Goal: Task Accomplishment & Management: Manage account settings

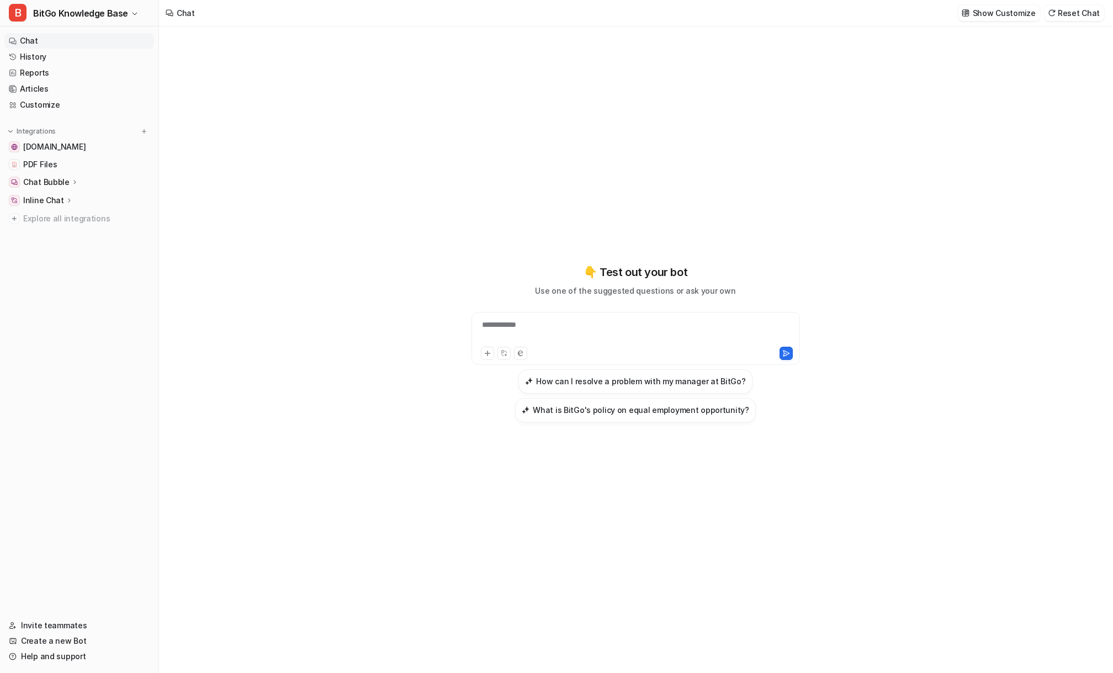
click at [42, 204] on p "Inline Chat" at bounding box center [43, 200] width 41 height 11
click at [45, 214] on p "Overview" at bounding box center [48, 216] width 35 height 11
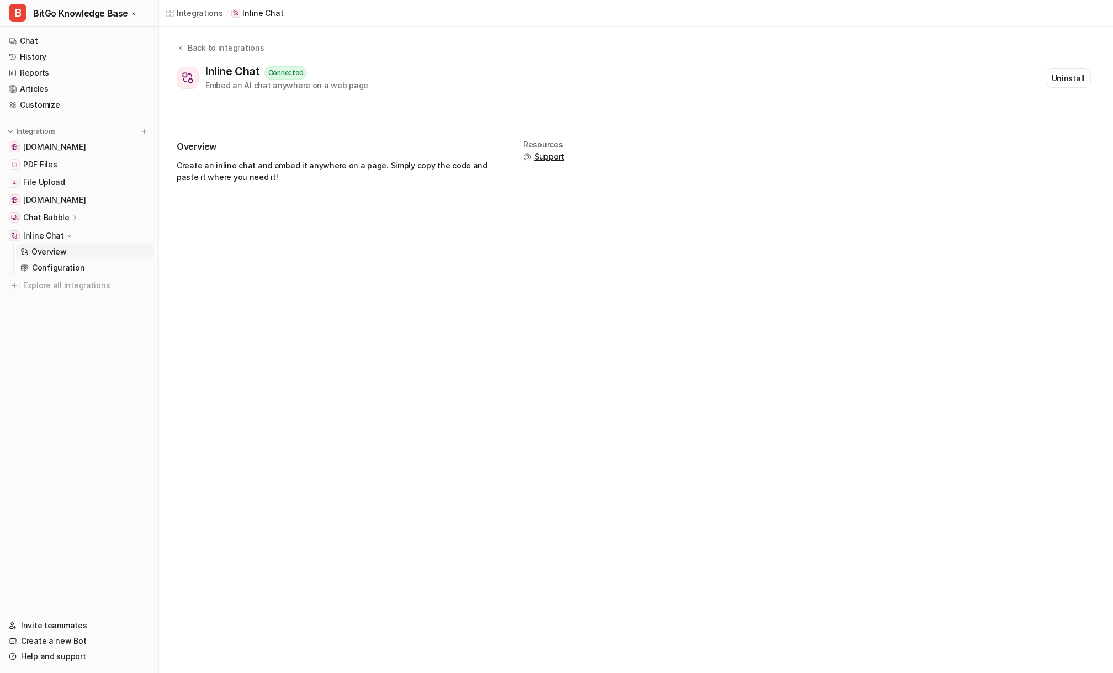
click at [73, 363] on nav "Chat History Reports Articles Customize Integrations [DOMAIN_NAME] PDF Files Fi…" at bounding box center [79, 319] width 158 height 580
click at [71, 288] on span "Explore all integrations" at bounding box center [86, 286] width 126 height 18
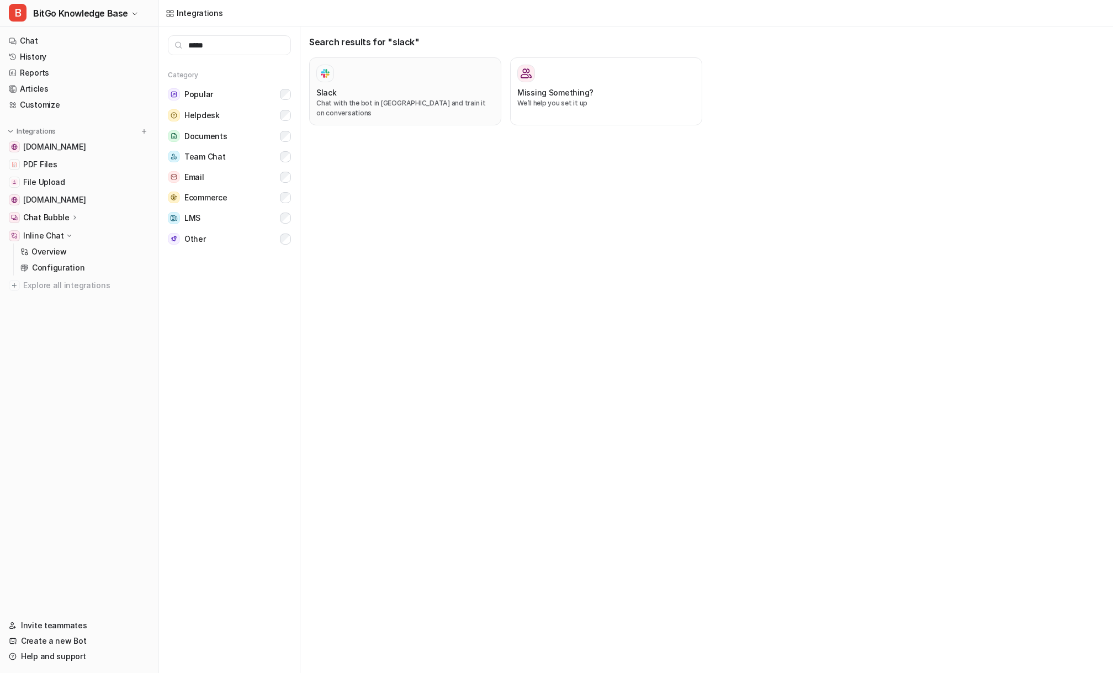
type input "*****"
click at [397, 83] on div "Slack Chat with the bot in [GEOGRAPHIC_DATA] and train it on conversations" at bounding box center [405, 92] width 178 height 54
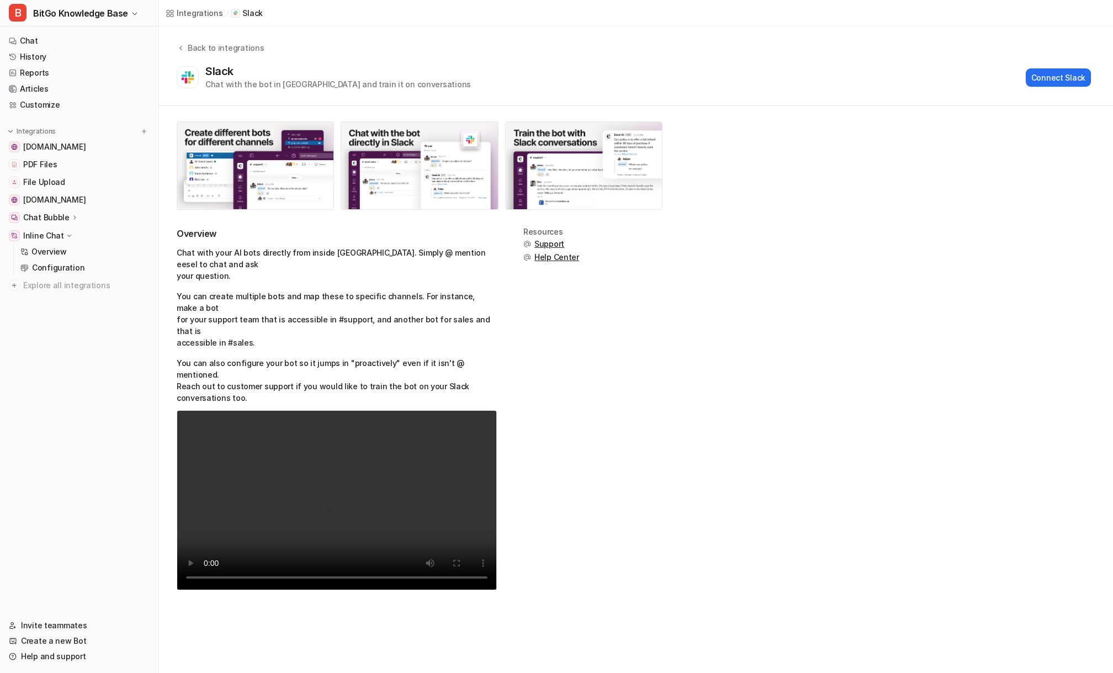
click at [398, 248] on p "Chat with your AI bots directly from inside [GEOGRAPHIC_DATA]. Simply @ mention…" at bounding box center [337, 264] width 320 height 35
click at [549, 243] on span "Support" at bounding box center [549, 244] width 30 height 11
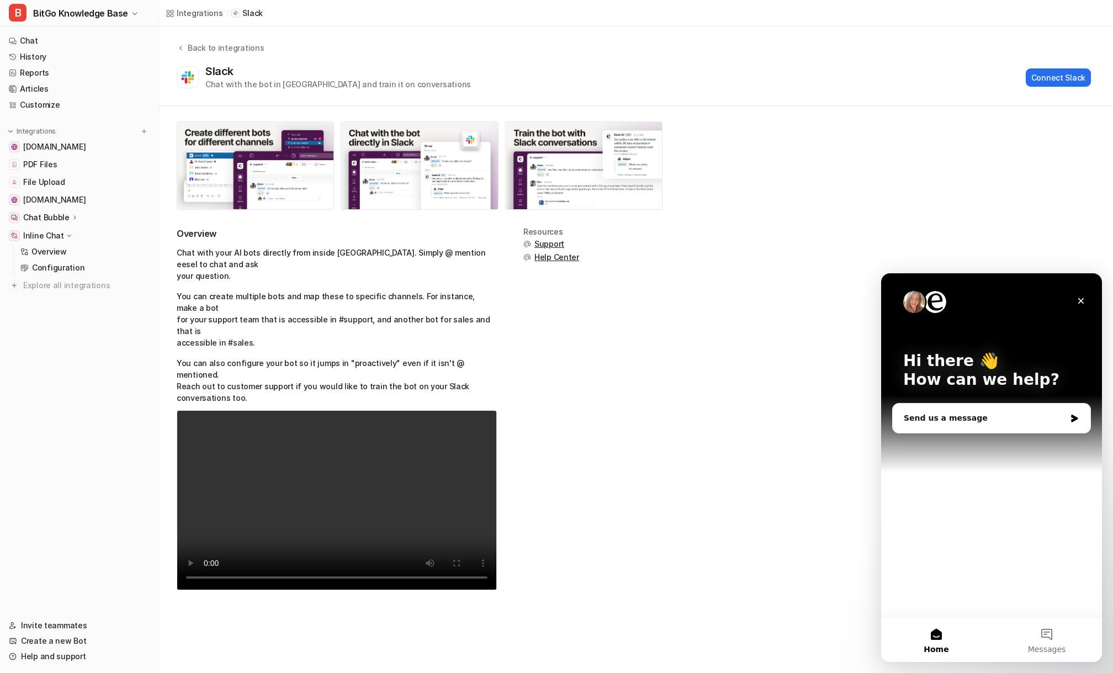
click at [551, 256] on span "Help Center" at bounding box center [556, 257] width 45 height 11
click at [1049, 77] on button "Connect Slack" at bounding box center [1058, 77] width 65 height 18
click at [1082, 301] on icon "Close" at bounding box center [1081, 301] width 6 height 6
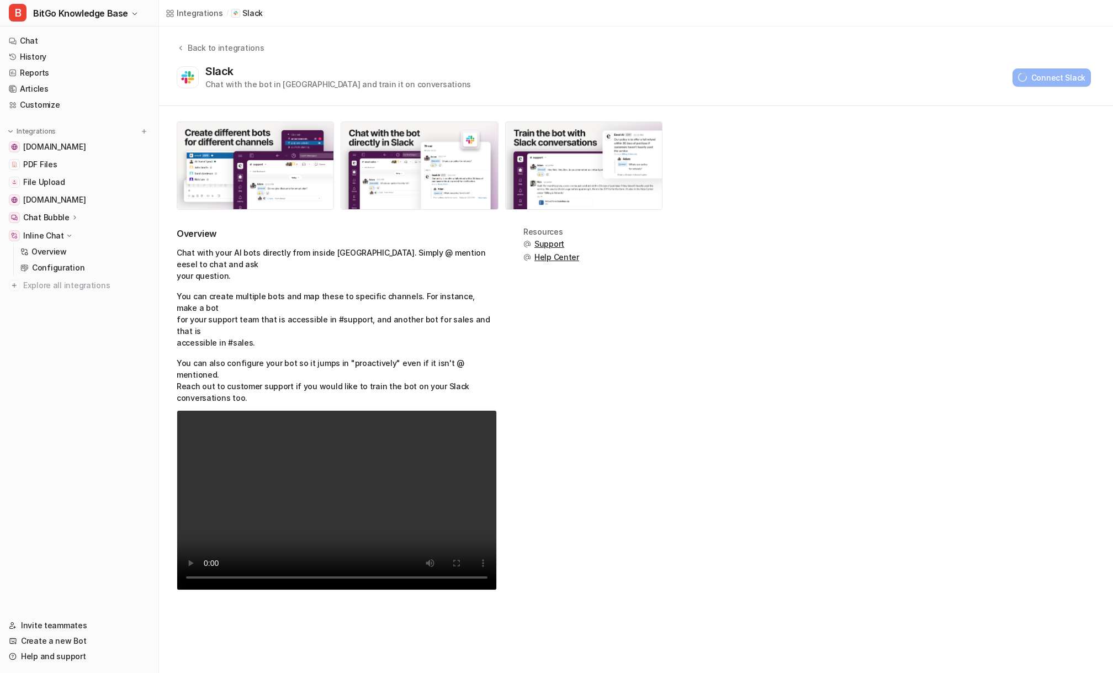
click at [527, 73] on div "Slack Chat with the bot in Slack and train it on conversations Connect Slack" at bounding box center [634, 77] width 914 height 25
click at [34, 45] on link "Chat" at bounding box center [79, 40] width 150 height 15
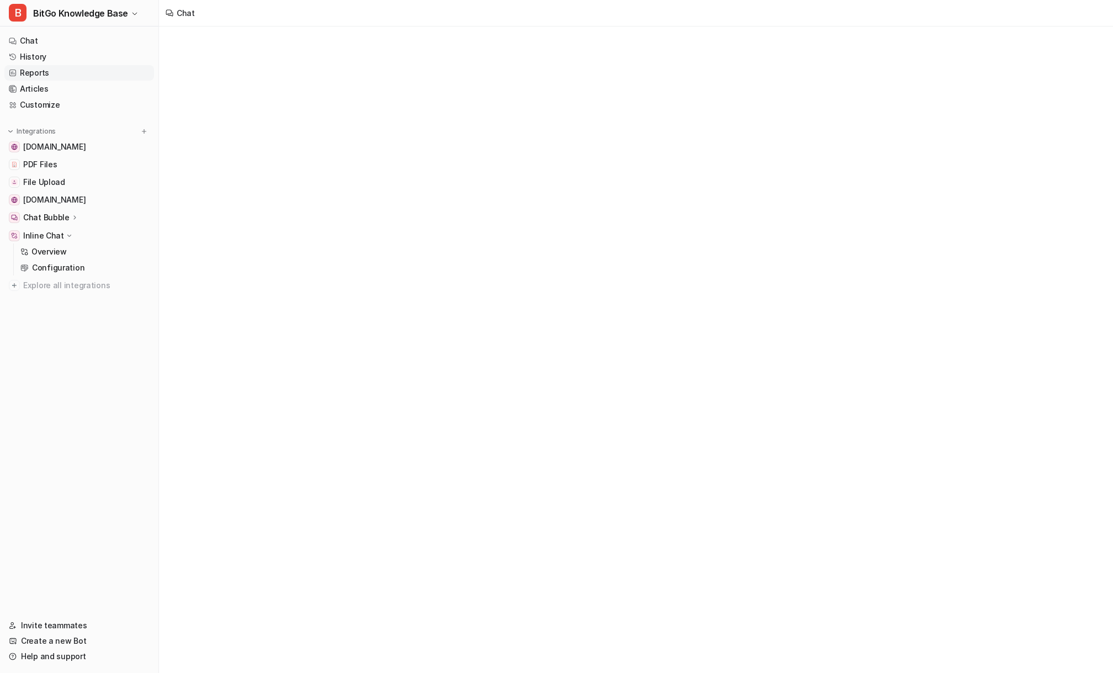
click at [49, 71] on link "Reports" at bounding box center [79, 72] width 150 height 15
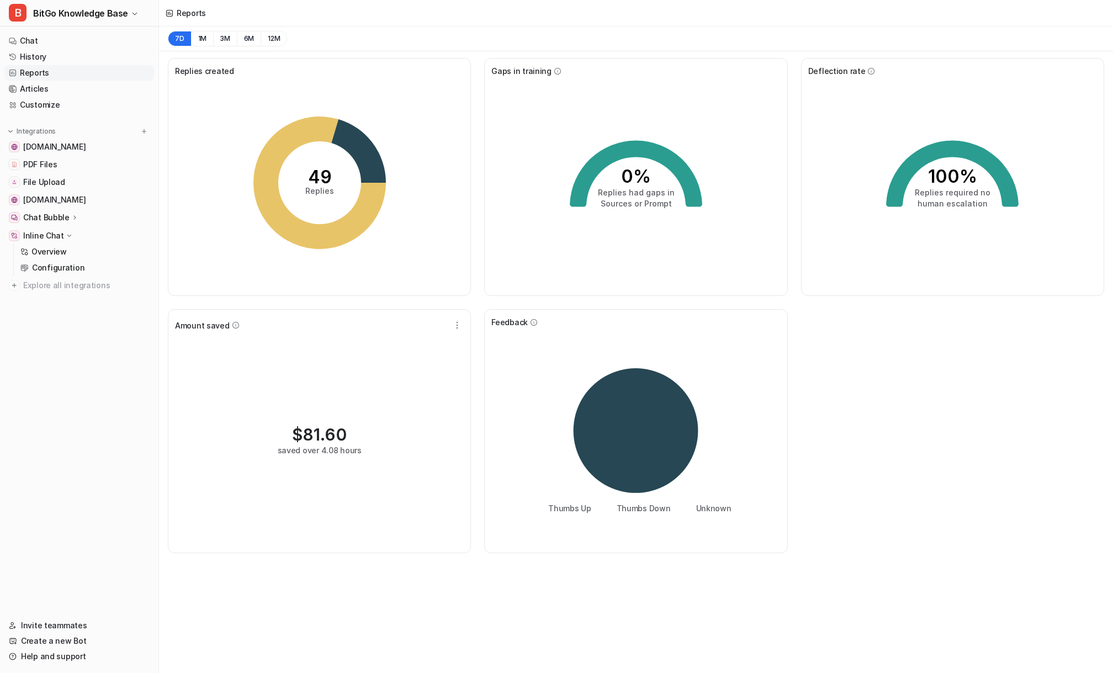
click at [199, 174] on div "49 Replies" at bounding box center [319, 183] width 289 height 212
click at [202, 42] on button "1M" at bounding box center [202, 38] width 23 height 15
click at [202, 176] on div "51 Replies" at bounding box center [319, 183] width 289 height 212
click at [62, 352] on nav "Chat History Reports Articles Customize Integrations www.bitgo.com PDF Files Fi…" at bounding box center [79, 319] width 158 height 580
click at [63, 622] on link "Invite teammates" at bounding box center [79, 625] width 150 height 15
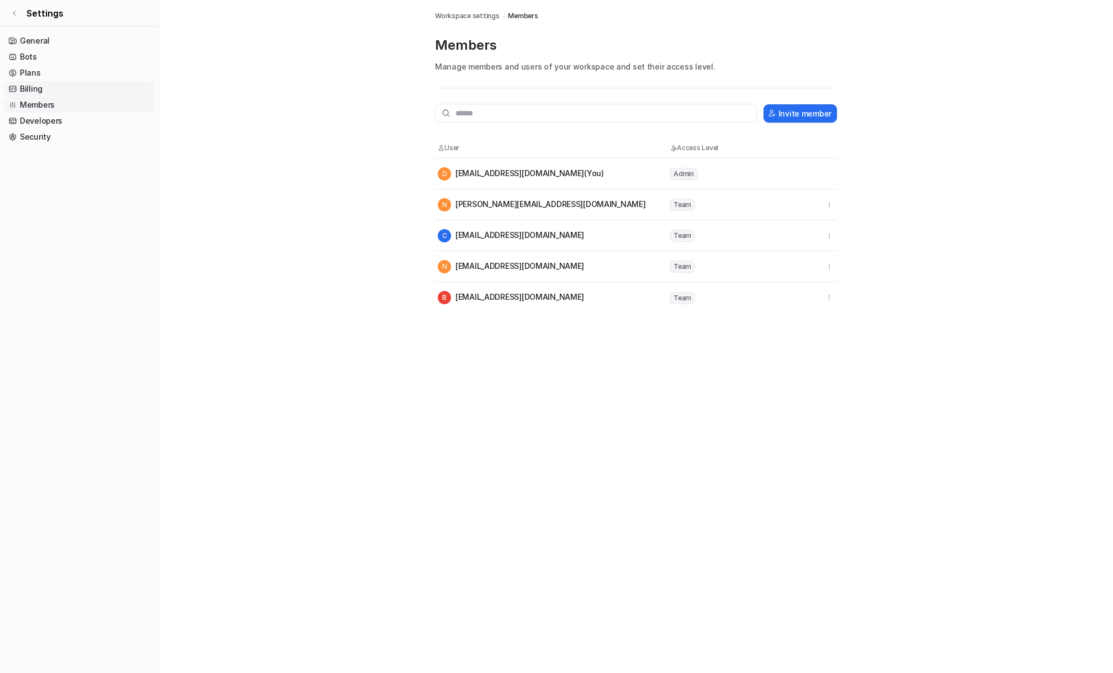
click at [37, 89] on link "Billing" at bounding box center [79, 88] width 150 height 15
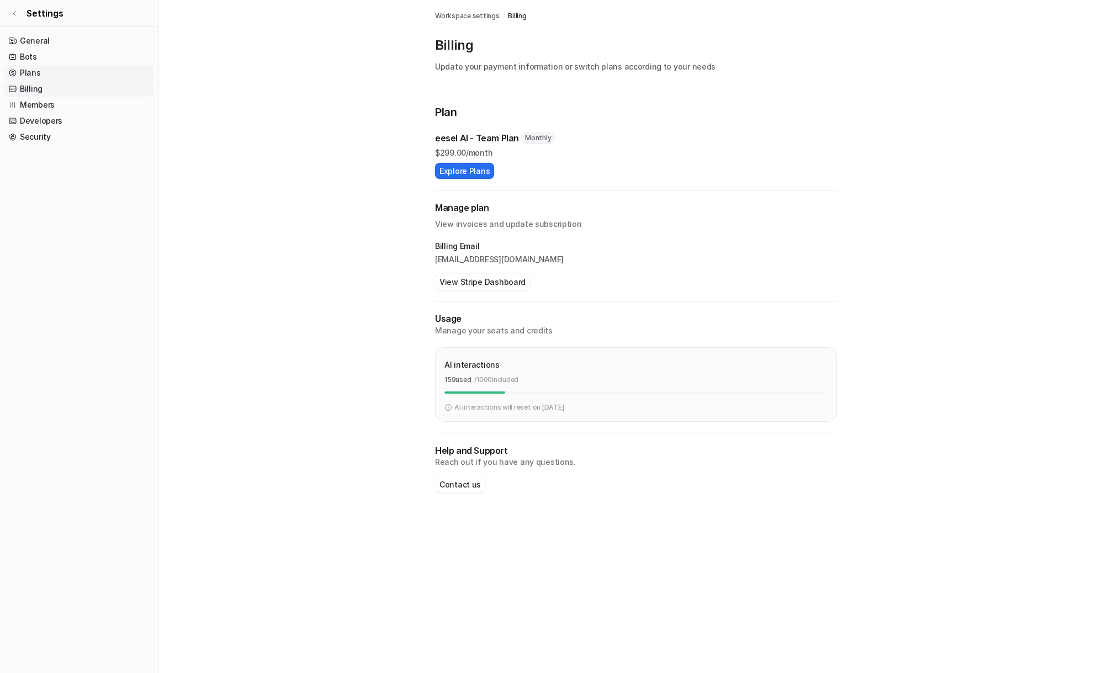
click at [98, 76] on link "Plans" at bounding box center [79, 72] width 150 height 15
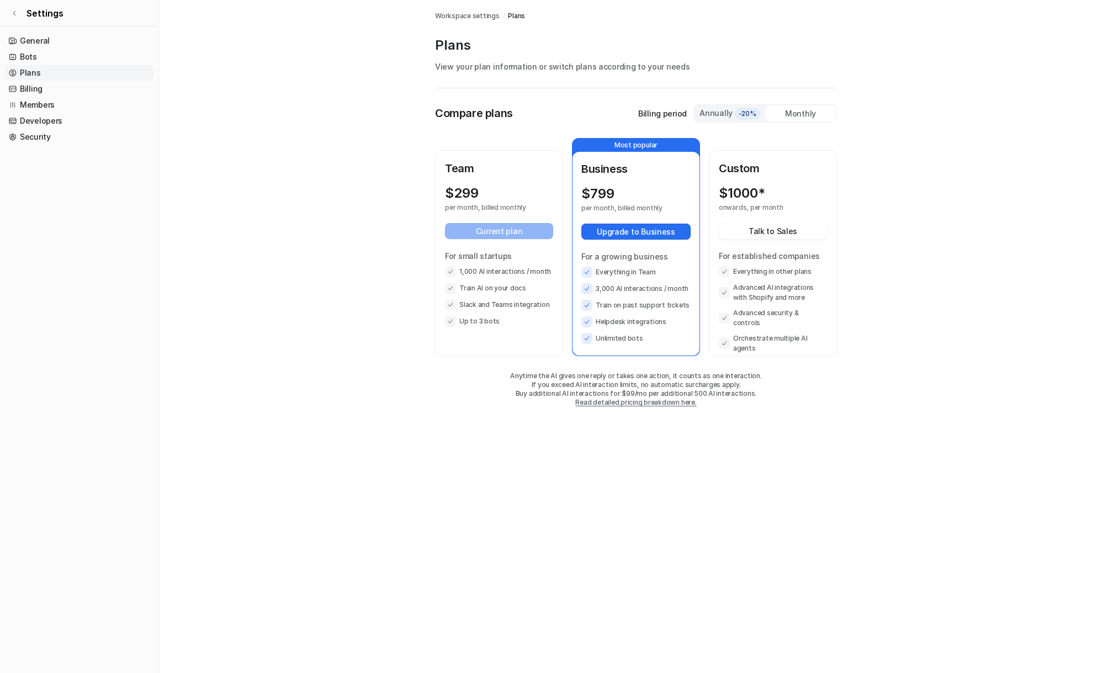
click at [300, 154] on main "Workspace settings / Plans Plans View your plan information or switch plans acc…" at bounding box center [636, 214] width 954 height 429
click at [391, 253] on main "Workspace settings / Plans Plans View your plan information or switch plans acc…" at bounding box center [636, 214] width 954 height 429
click at [51, 56] on link "Bots" at bounding box center [79, 56] width 150 height 15
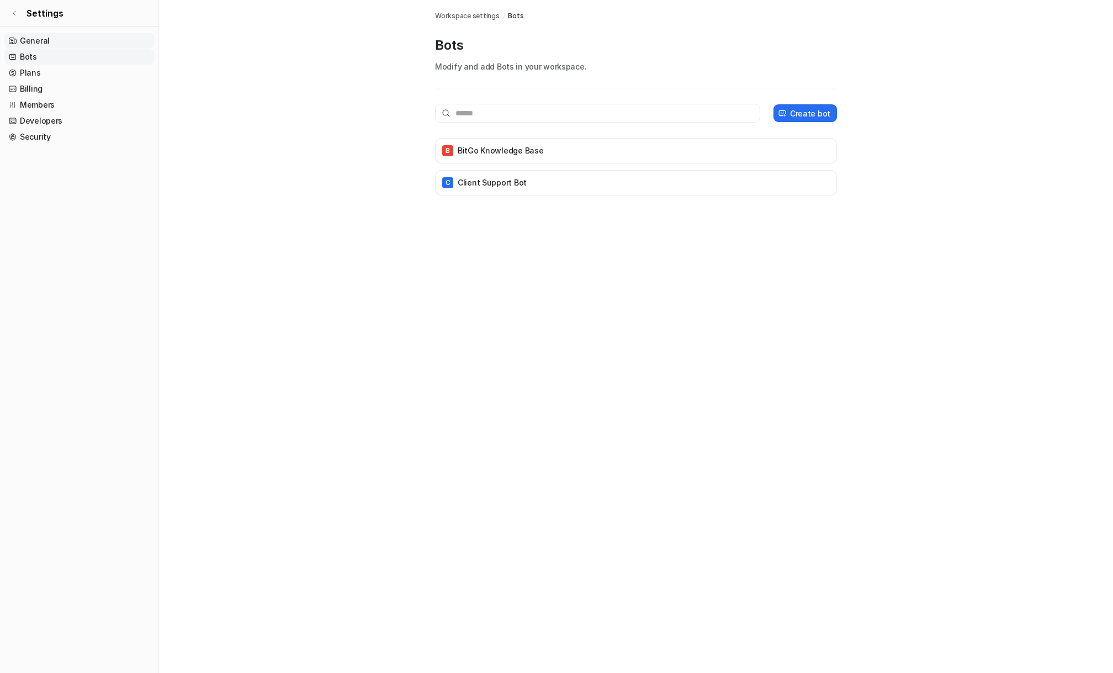
click at [62, 43] on link "General" at bounding box center [79, 40] width 150 height 15
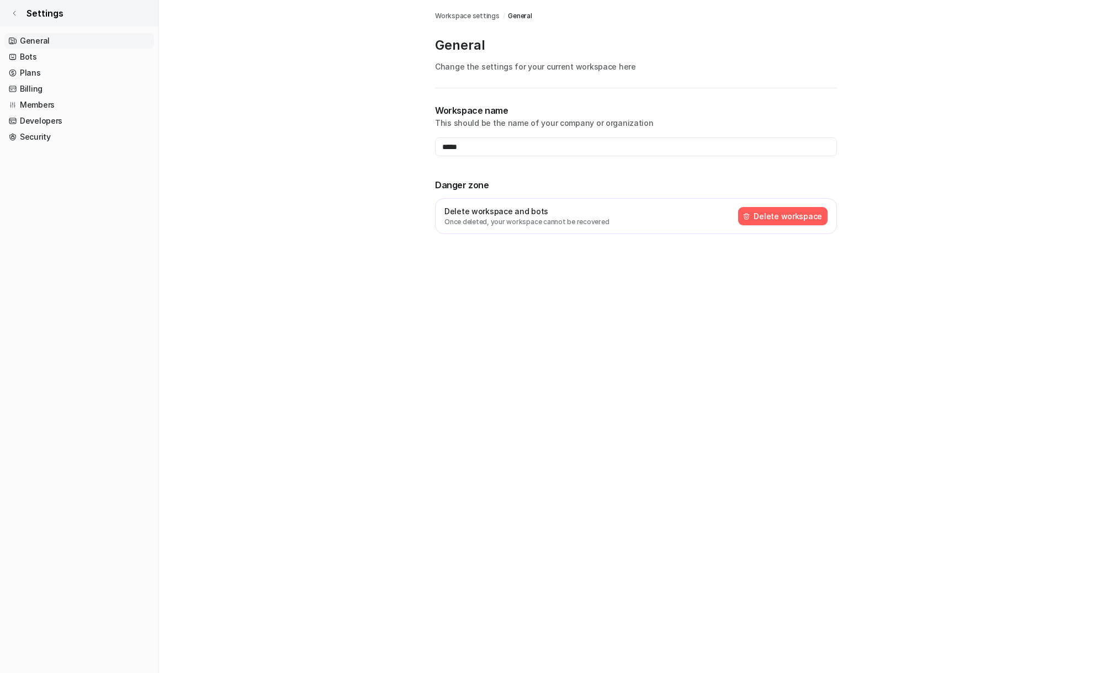
click at [13, 15] on icon at bounding box center [14, 13] width 7 height 7
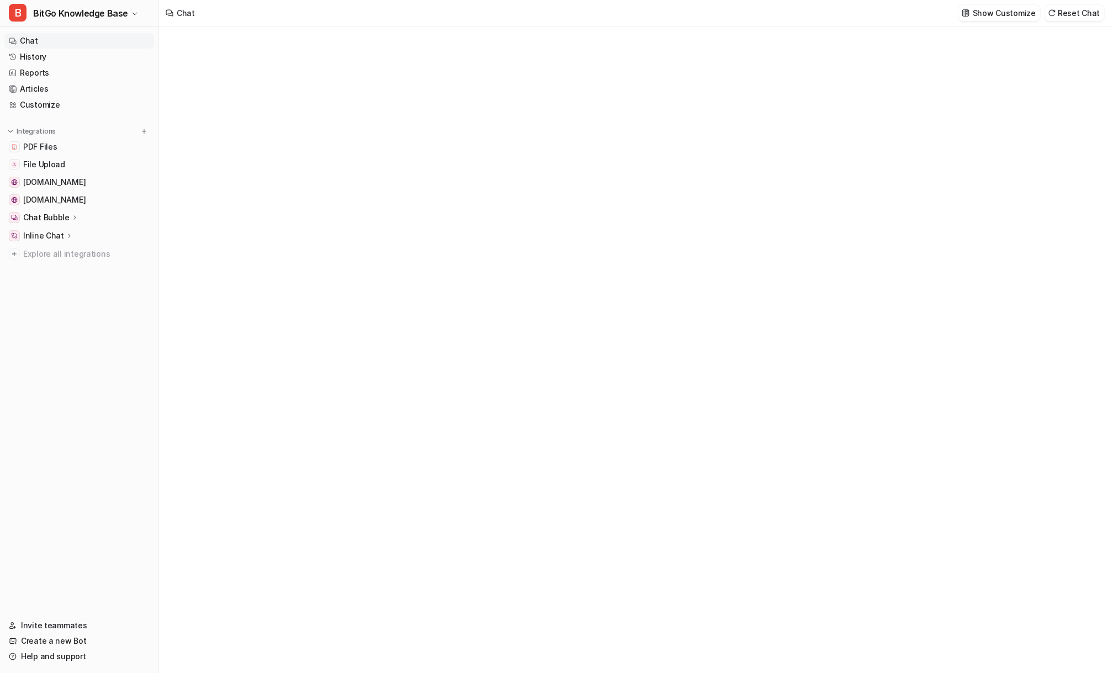
type textarea "**********"
click at [76, 314] on nav "Chat History Reports Articles Customize Integrations PDF Files File Upload deve…" at bounding box center [79, 319] width 158 height 580
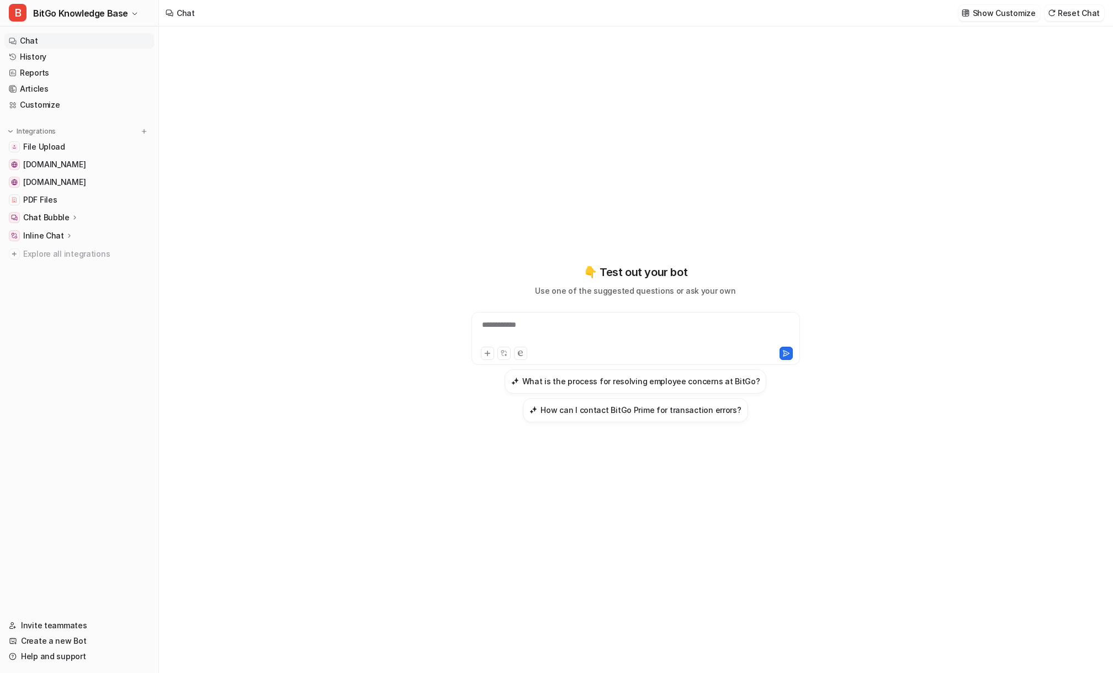
click at [280, 151] on div "**********" at bounding box center [635, 350] width 953 height 647
click at [643, 204] on div "**********" at bounding box center [635, 343] width 406 height 471
click at [408, 273] on div "**********" at bounding box center [635, 350] width 953 height 647
click at [87, 321] on nav "Chat History Reports Articles Customize Integrations File Upload developers.bit…" at bounding box center [79, 319] width 158 height 580
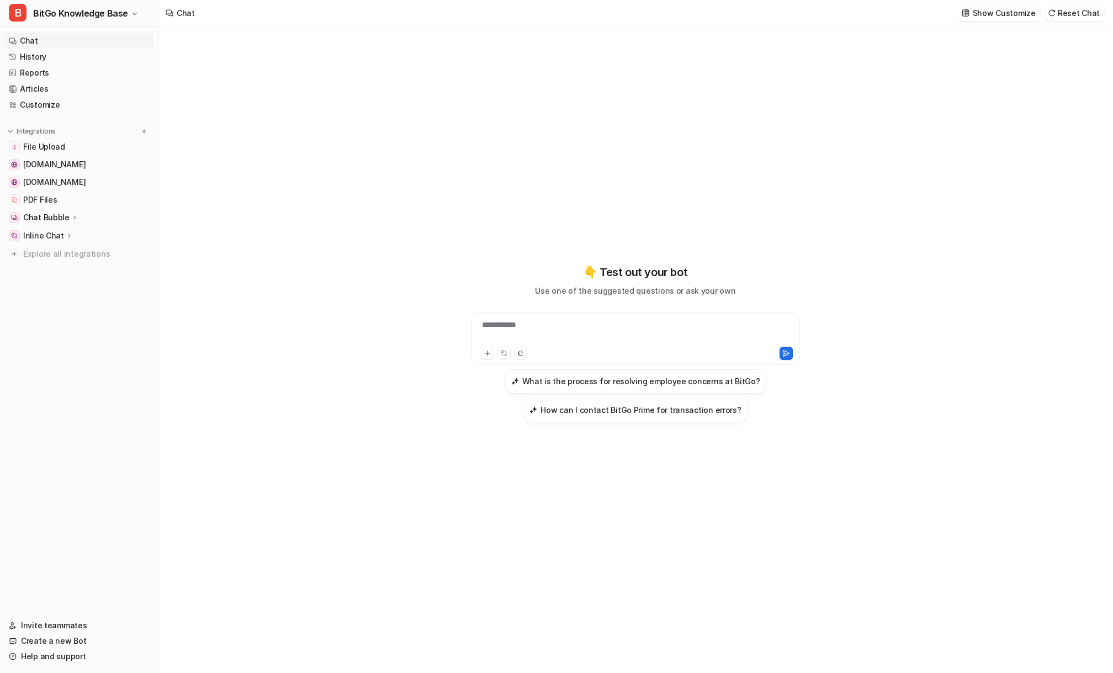
click at [76, 305] on nav "Chat History Reports Articles Customize Integrations File Upload developers.bit…" at bounding box center [79, 319] width 158 height 580
click at [76, 311] on nav "Chat History Reports Articles Customize Integrations File Upload developers.bit…" at bounding box center [79, 319] width 158 height 580
click at [76, 313] on nav "Chat History Reports Articles Customize Integrations File Upload developers.bit…" at bounding box center [79, 319] width 158 height 580
click at [80, 327] on nav "Chat History Reports Articles Customize Integrations File Upload developers.bit…" at bounding box center [79, 319] width 158 height 580
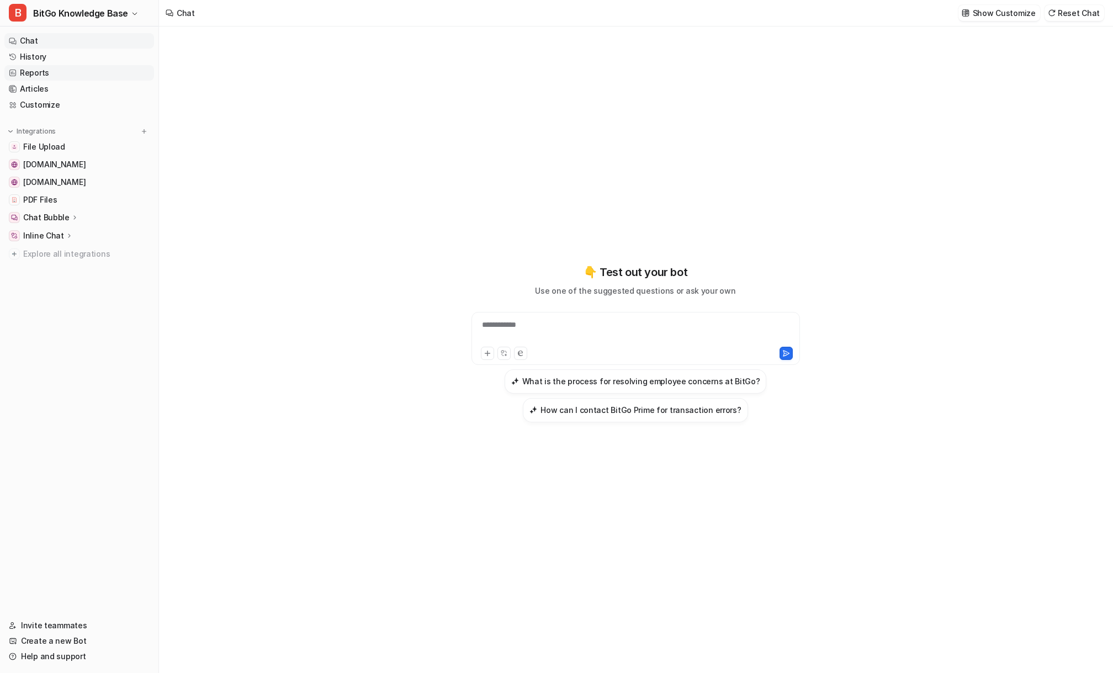
click at [47, 73] on link "Reports" at bounding box center [79, 72] width 150 height 15
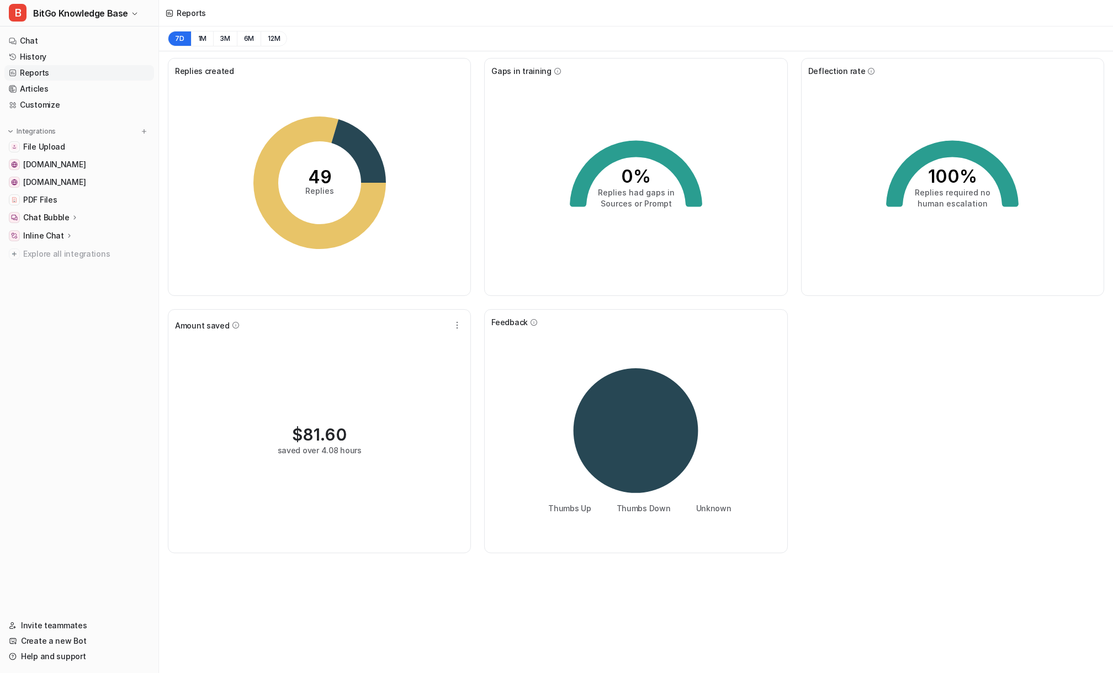
click at [78, 307] on nav "Chat History Reports Articles Customize Integrations File Upload developers.bit…" at bounding box center [79, 319] width 158 height 580
